Goal: Task Accomplishment & Management: Manage account settings

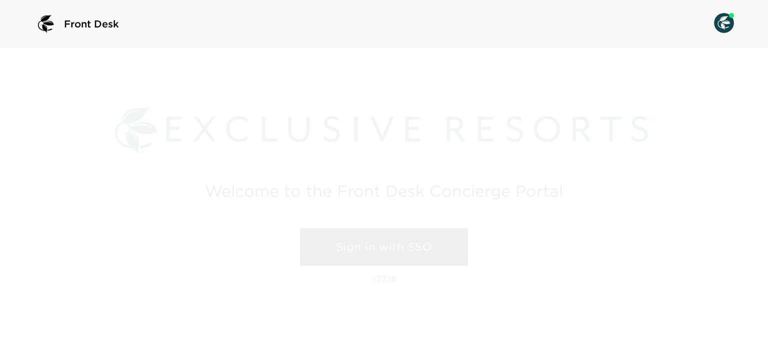
click at [373, 247] on link "Sign in with SSO" at bounding box center [384, 247] width 168 height 38
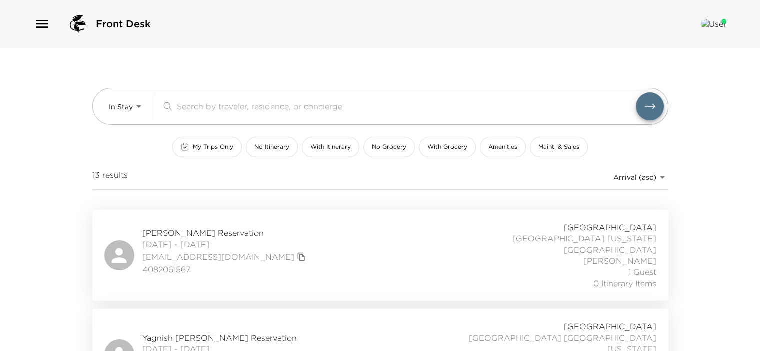
click at [208, 145] on span "My Trips Only" at bounding box center [213, 147] width 40 height 8
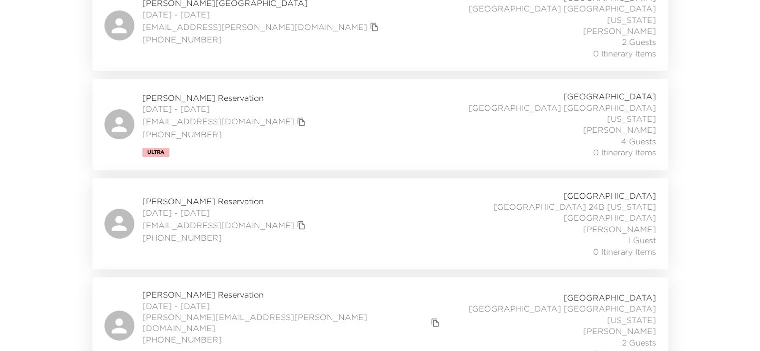
scroll to position [228, 0]
